Goal: Task Accomplishment & Management: Complete application form

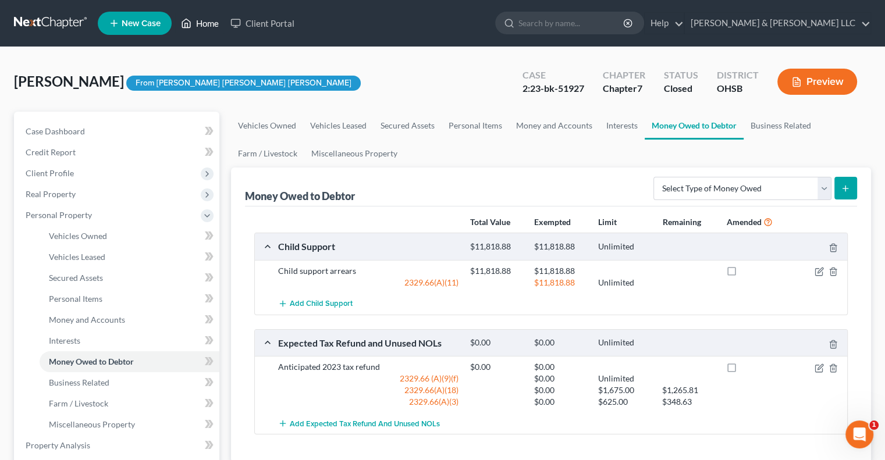
click at [210, 32] on link "Home" at bounding box center [199, 23] width 49 height 21
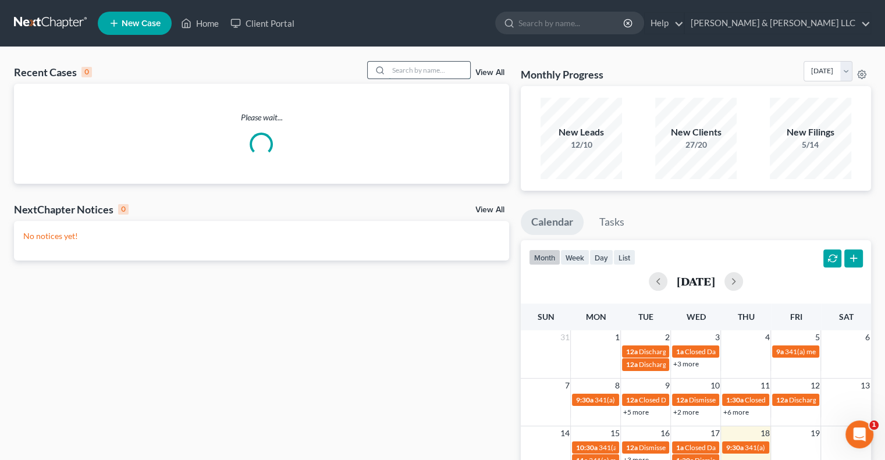
click at [442, 72] on input "search" at bounding box center [430, 70] width 82 height 17
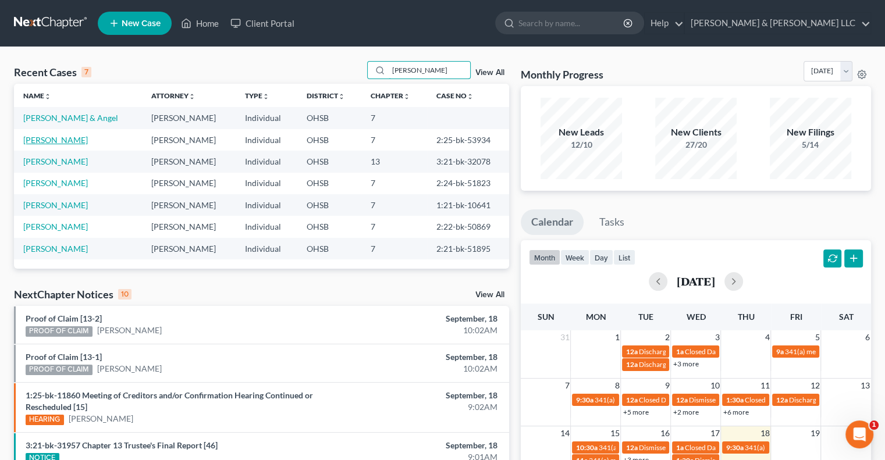
type input "[PERSON_NAME]"
click at [67, 140] on link "[PERSON_NAME]" at bounding box center [55, 140] width 65 height 10
select select "1"
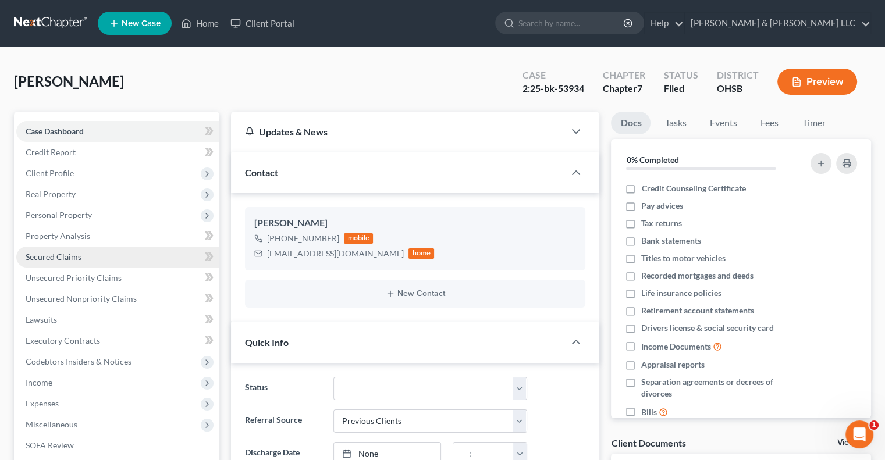
drag, startPoint x: 64, startPoint y: 212, endPoint x: 75, endPoint y: 246, distance: 35.4
click at [65, 213] on span "Personal Property" at bounding box center [59, 215] width 66 height 10
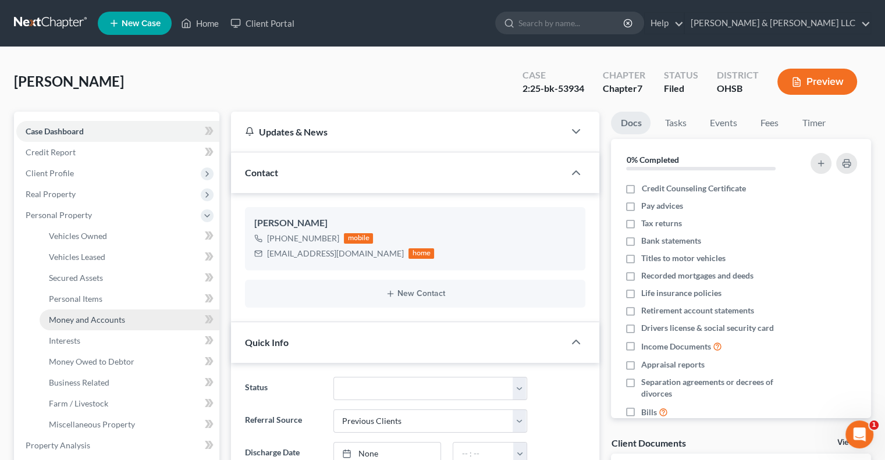
click at [93, 328] on link "Money and Accounts" at bounding box center [130, 320] width 180 height 21
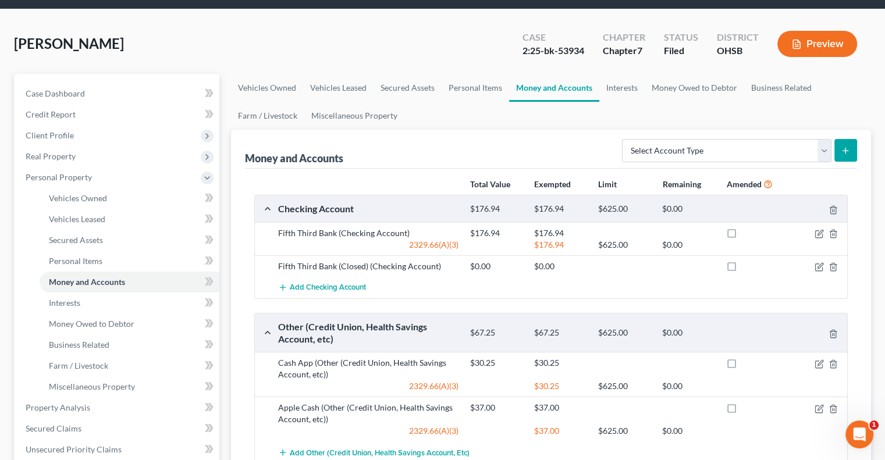
scroll to position [175, 0]
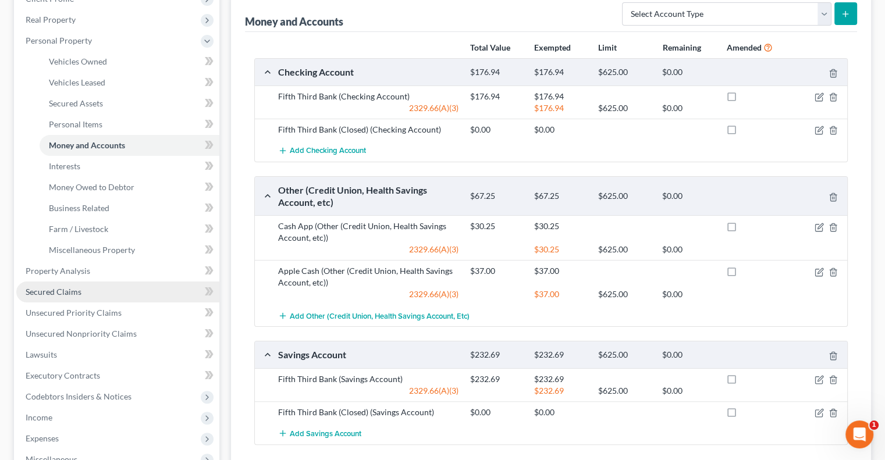
click at [80, 294] on link "Secured Claims" at bounding box center [117, 292] width 203 height 21
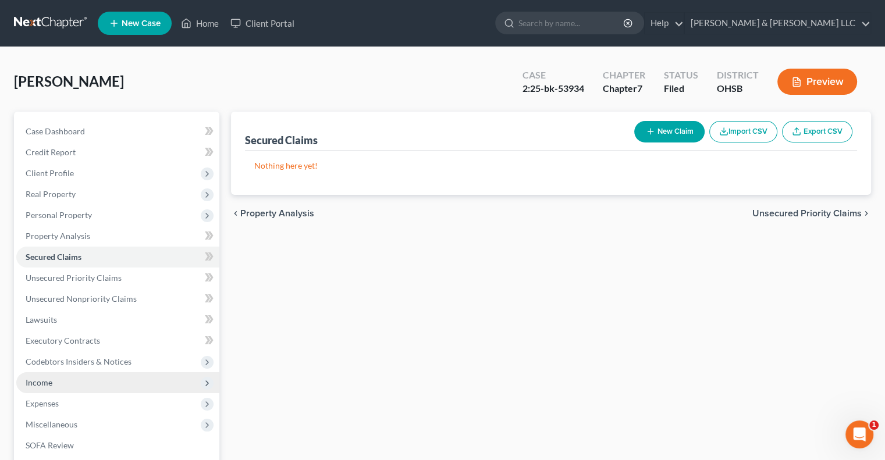
click at [63, 385] on span "Income" at bounding box center [117, 383] width 203 height 21
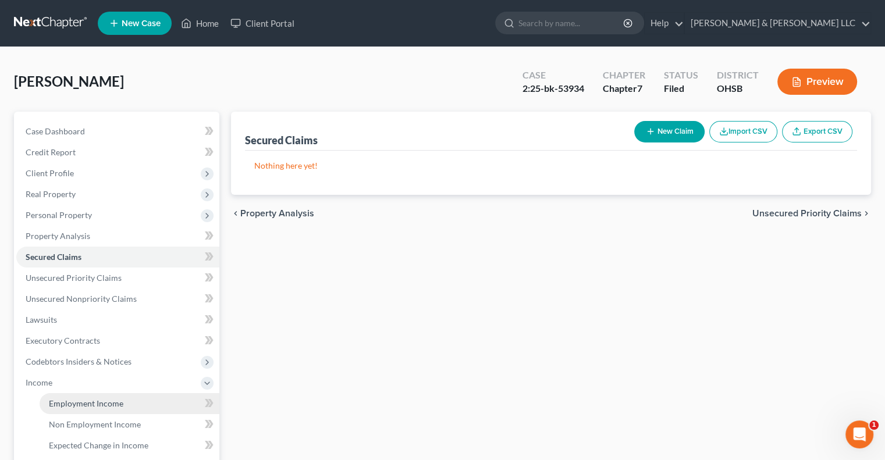
click at [73, 408] on span "Employment Income" at bounding box center [86, 404] width 75 height 10
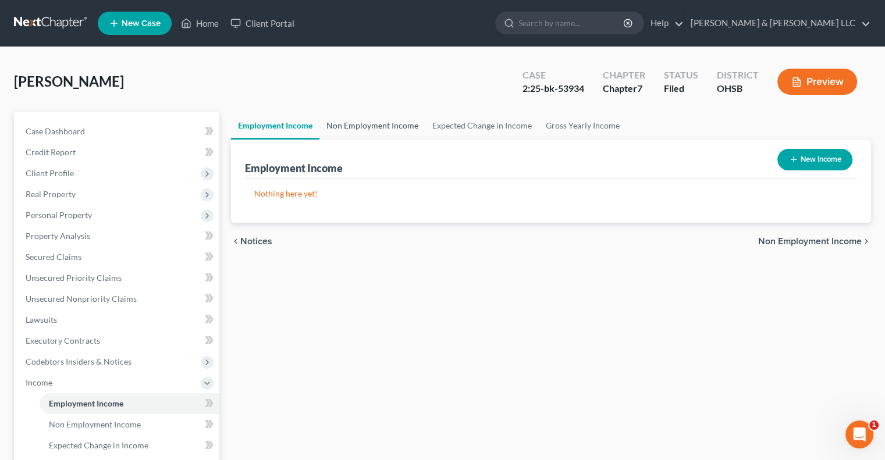
click at [354, 121] on link "Non Employment Income" at bounding box center [373, 126] width 106 height 28
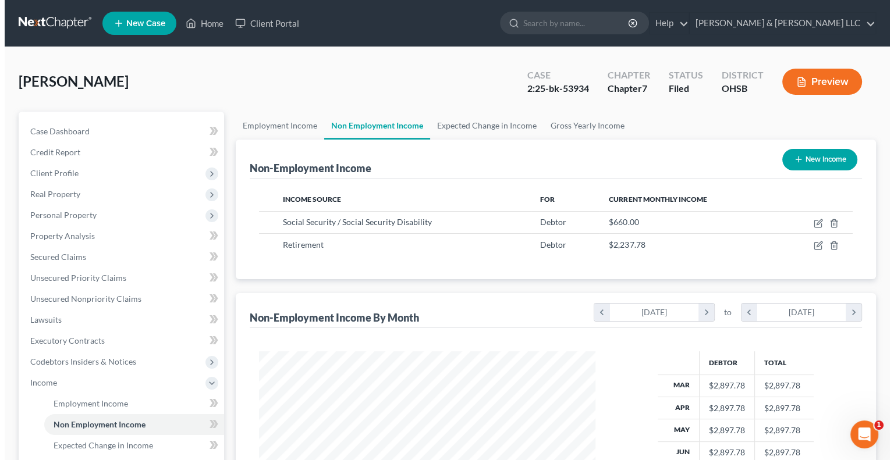
scroll to position [207, 359]
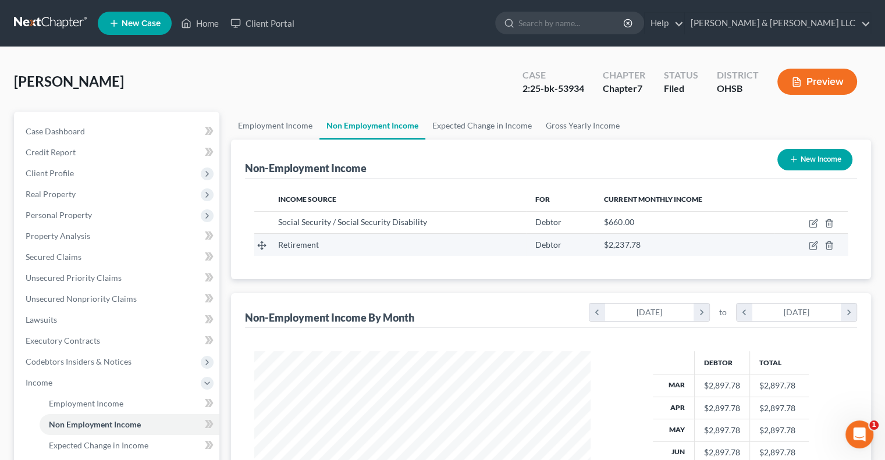
click at [816, 250] on td at bounding box center [811, 245] width 75 height 22
click at [811, 247] on icon "button" at bounding box center [813, 245] width 9 height 9
select select "3"
select select "0"
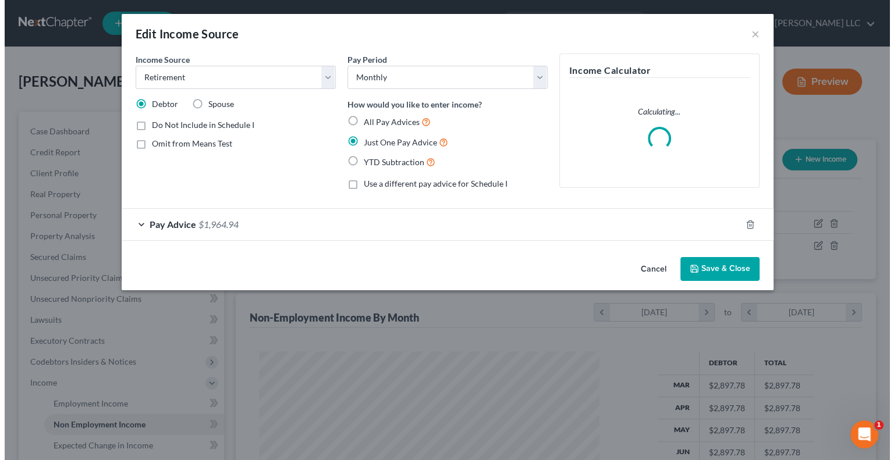
scroll to position [207, 363]
